Goal: Task Accomplishment & Management: Manage account settings

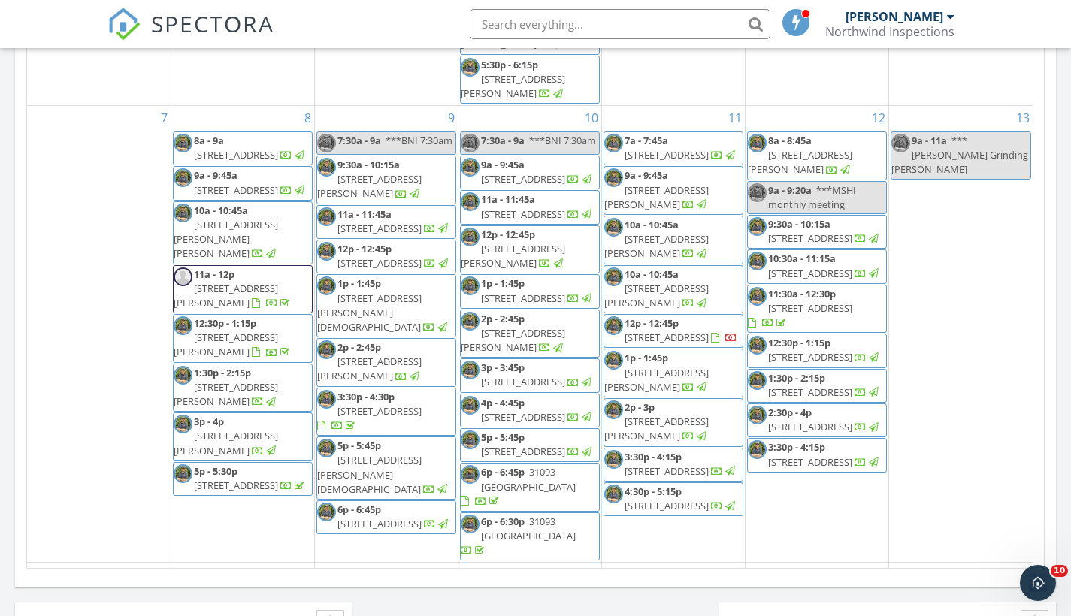
scroll to position [414, 0]
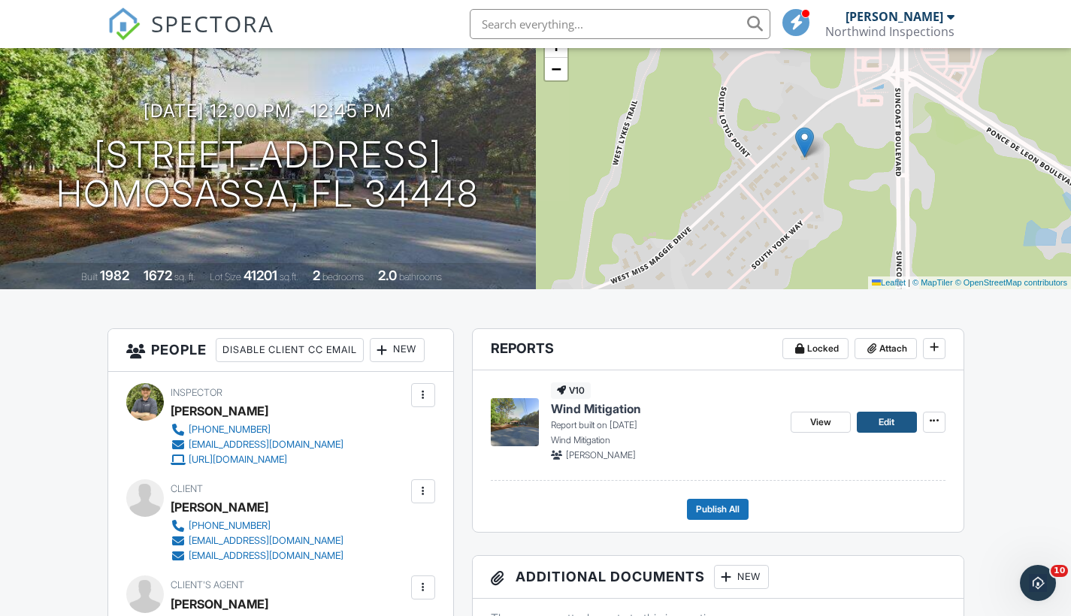
click at [901, 418] on link "Edit" at bounding box center [886, 422] width 60 height 21
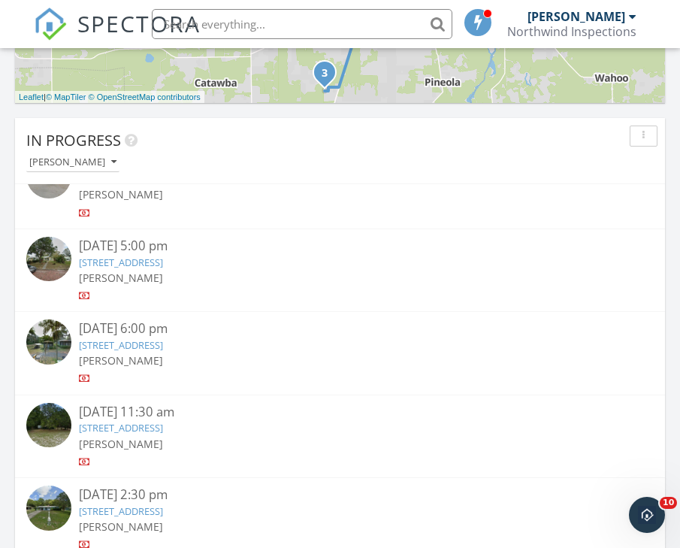
scroll to position [1007, 0]
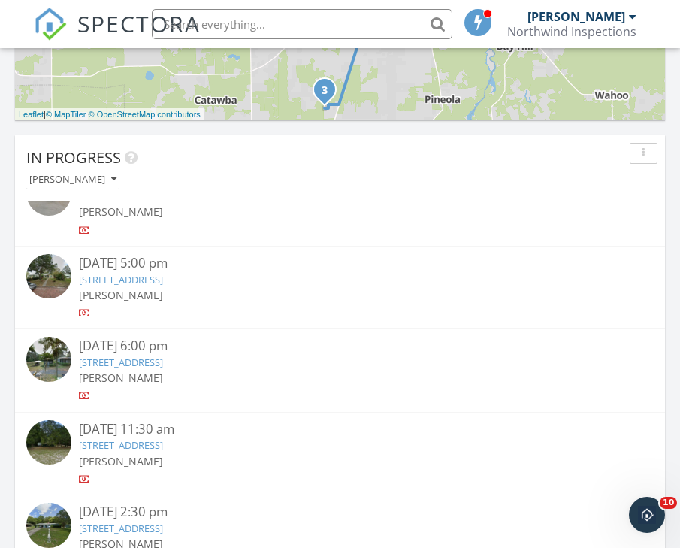
click at [252, 30] on input "text" at bounding box center [302, 24] width 300 height 30
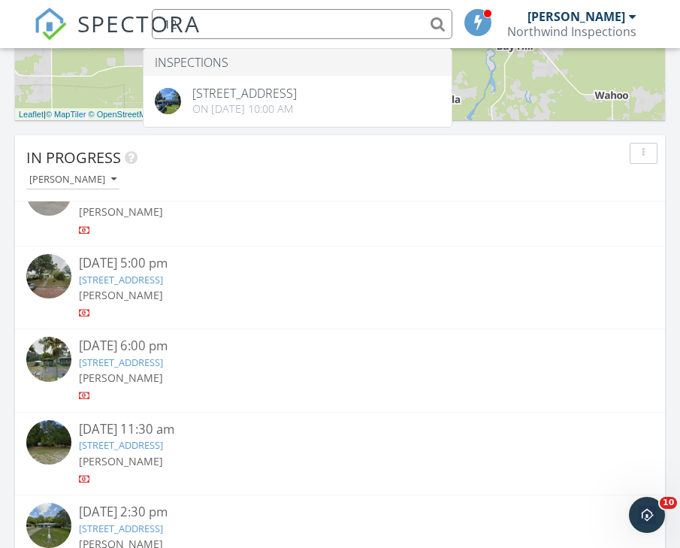
type input "1"
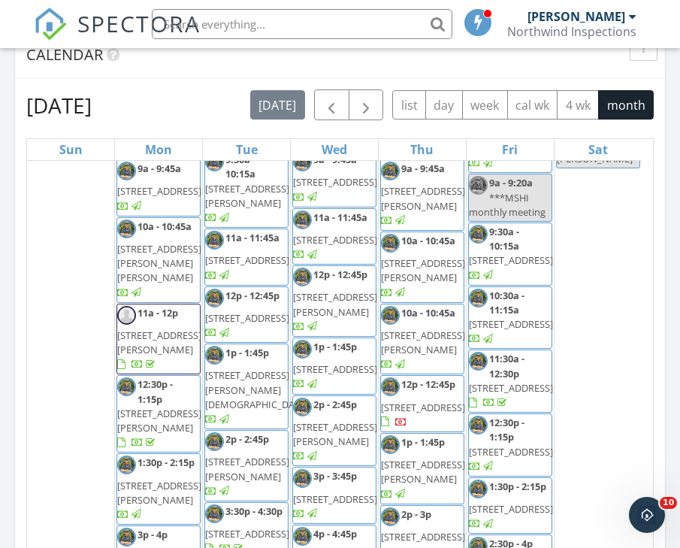
scroll to position [920, 0]
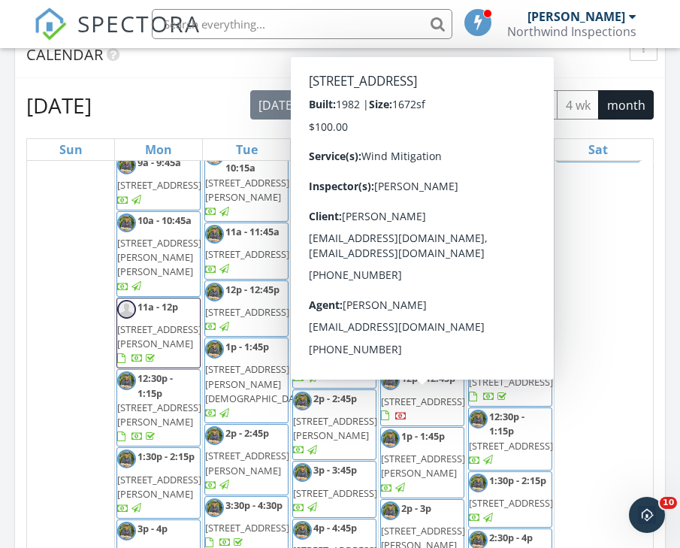
drag, startPoint x: 252, startPoint y: 30, endPoint x: 10, endPoint y: 126, distance: 260.3
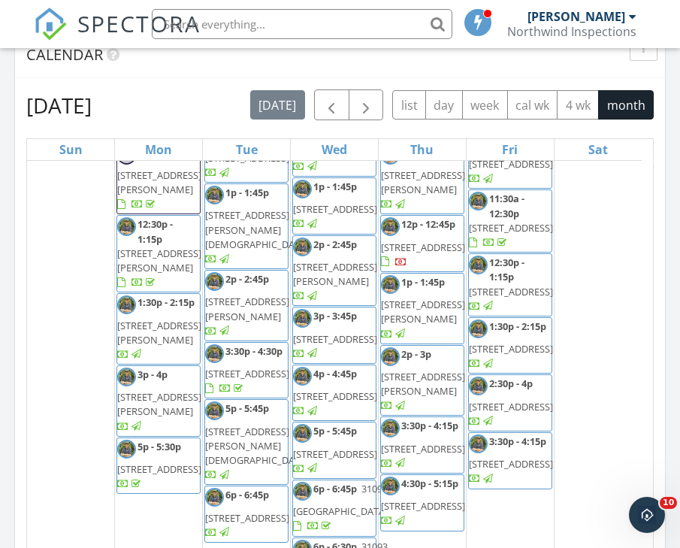
scroll to position [1071, 0]
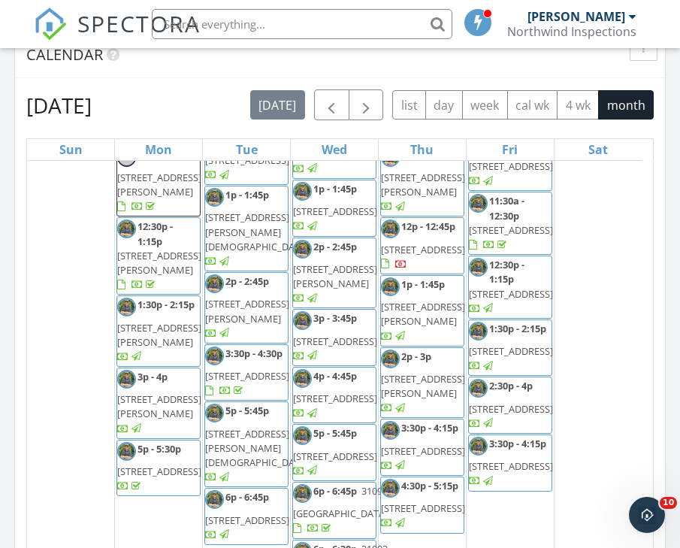
click at [250, 369] on span "[STREET_ADDRESS]" at bounding box center [247, 376] width 84 height 14
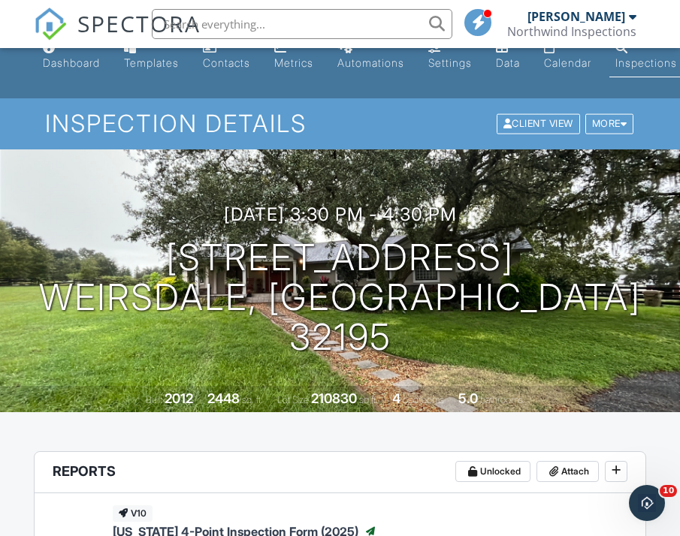
scroll to position [30, 0]
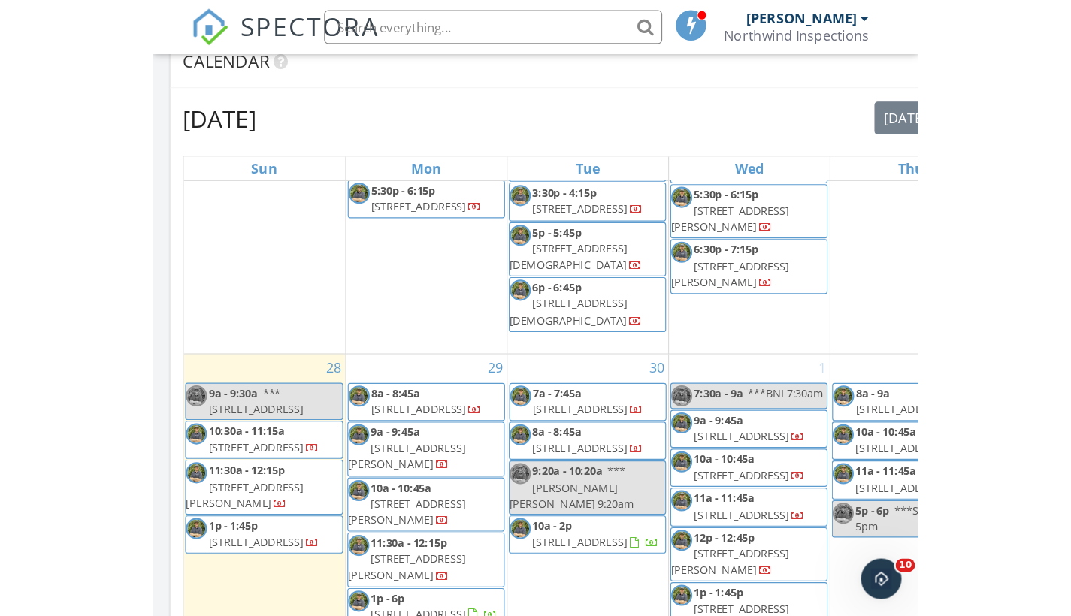
scroll to position [2069, 0]
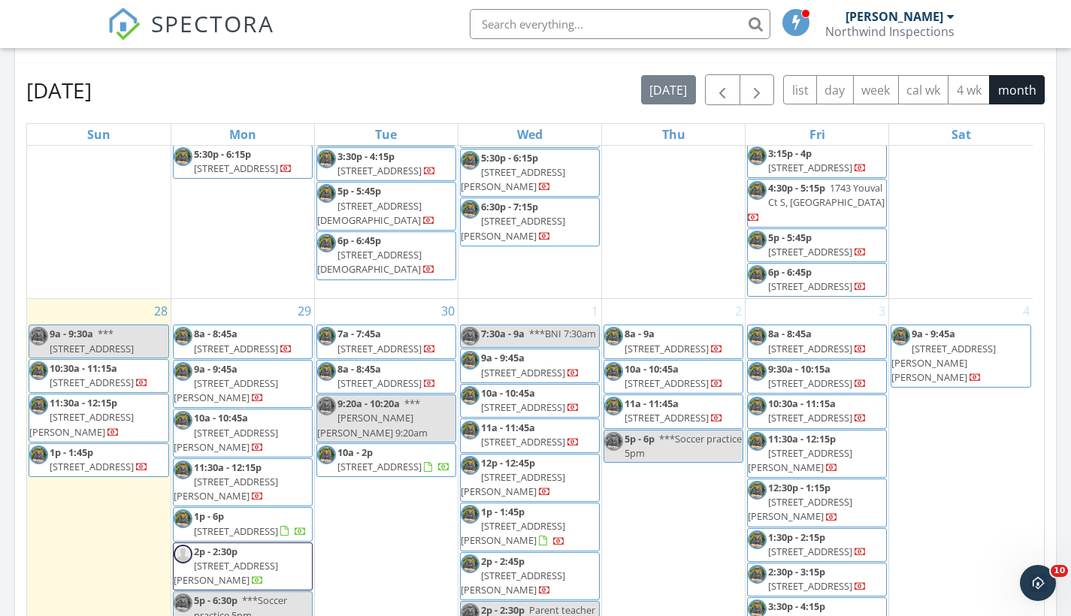
click at [105, 460] on span "12220 S Rural Terrace, Floral City 34436" at bounding box center [92, 467] width 84 height 14
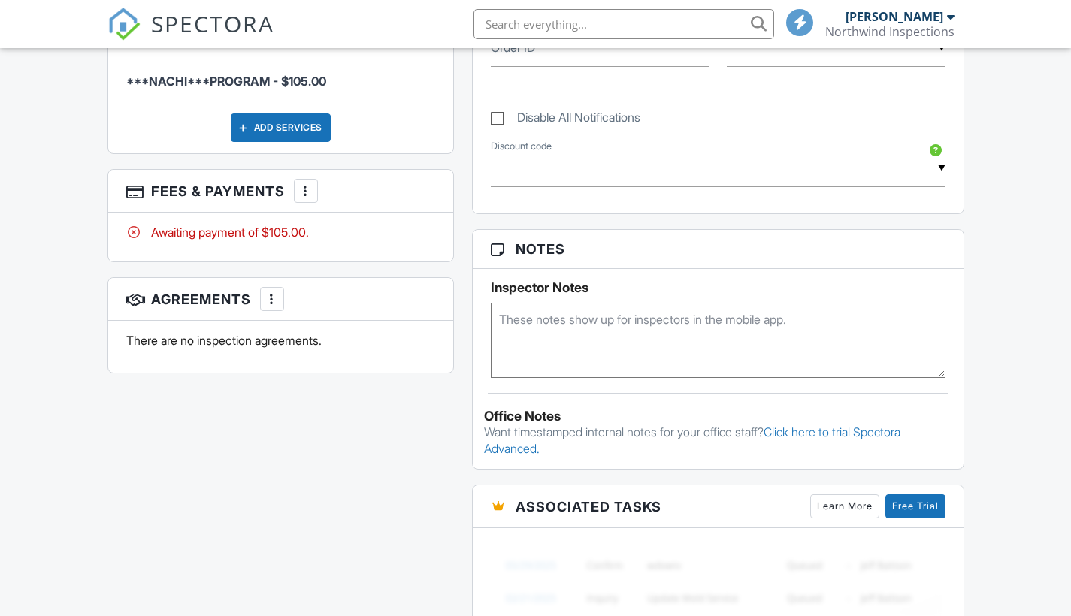
scroll to position [863, 0]
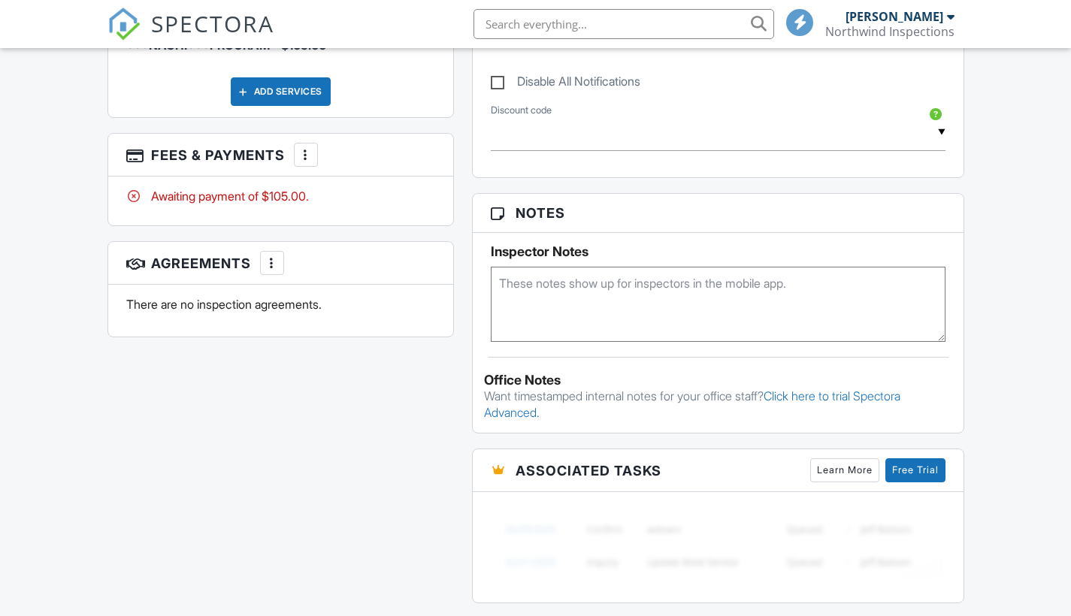
click at [528, 316] on textarea at bounding box center [718, 304] width 455 height 75
type textarea "Ask about roof permit please, citrus BOCC is still down"
click at [1021, 370] on div "Dashboard Templates Contacts Metrics Automations Settings Data Calendar Inspect…" at bounding box center [535, 132] width 1071 height 1895
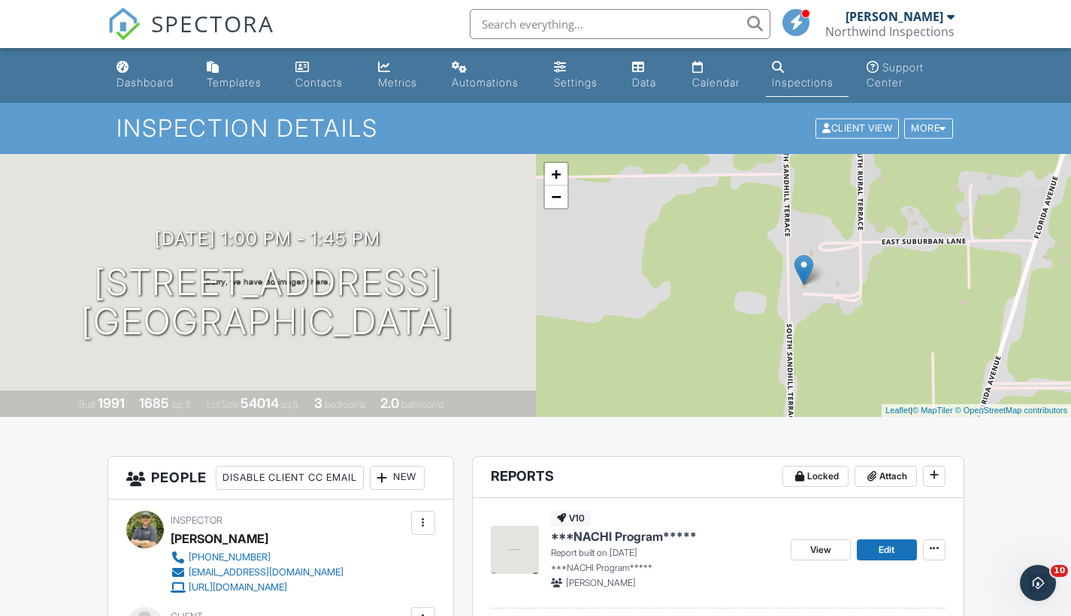
click at [140, 83] on div "Dashboard" at bounding box center [144, 82] width 57 height 13
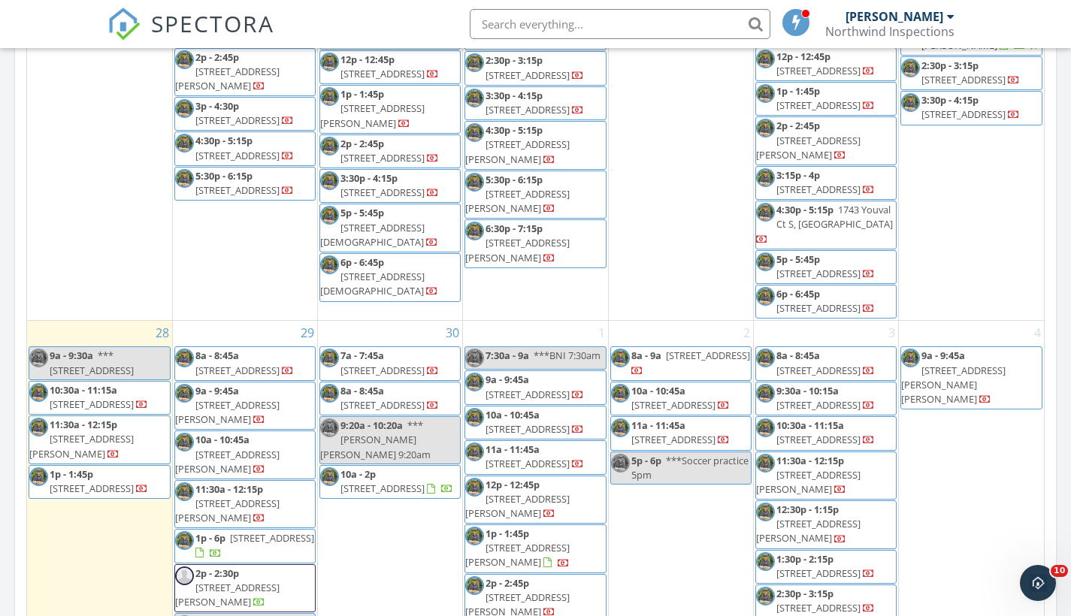
scroll to position [1604, 0]
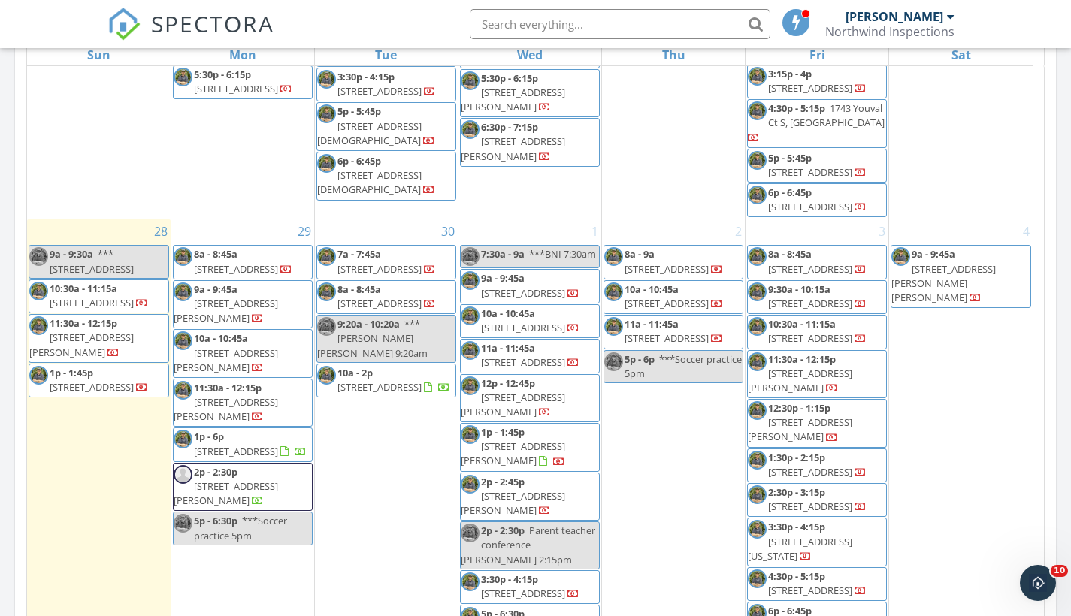
scroll to position [2069, 0]
